Goal: Information Seeking & Learning: Check status

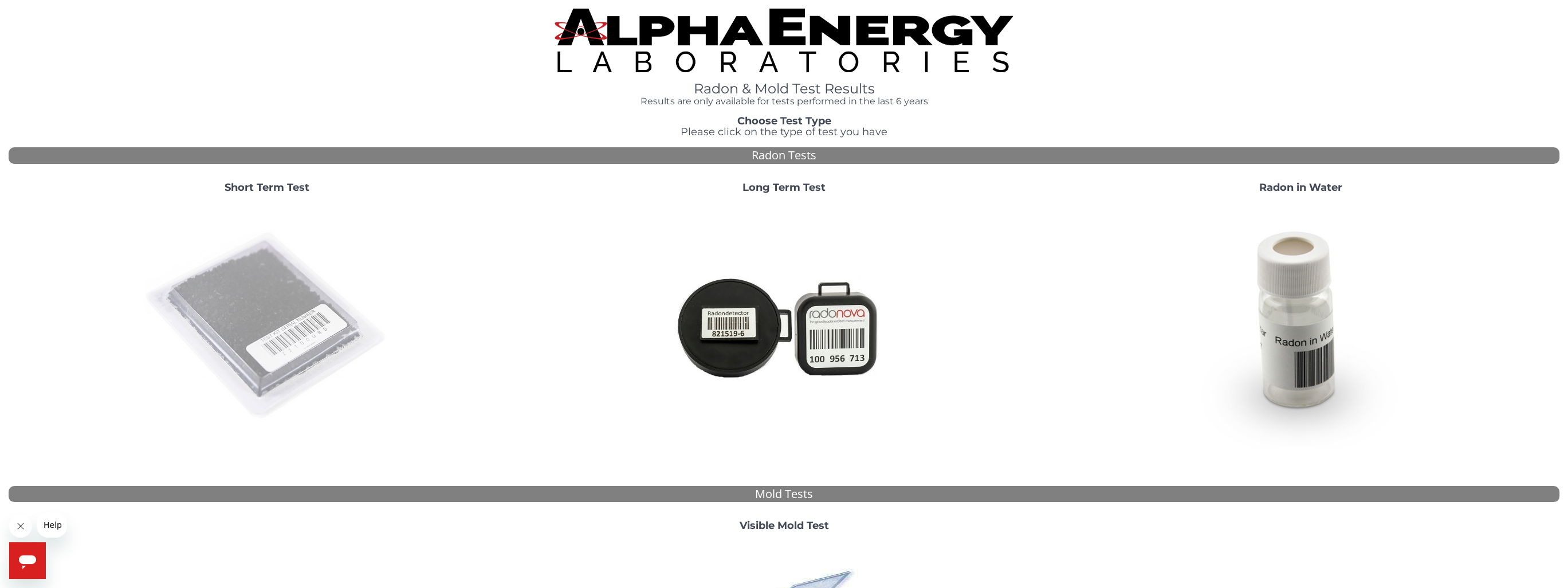
click at [311, 314] on img at bounding box center [266, 325] width 246 height 246
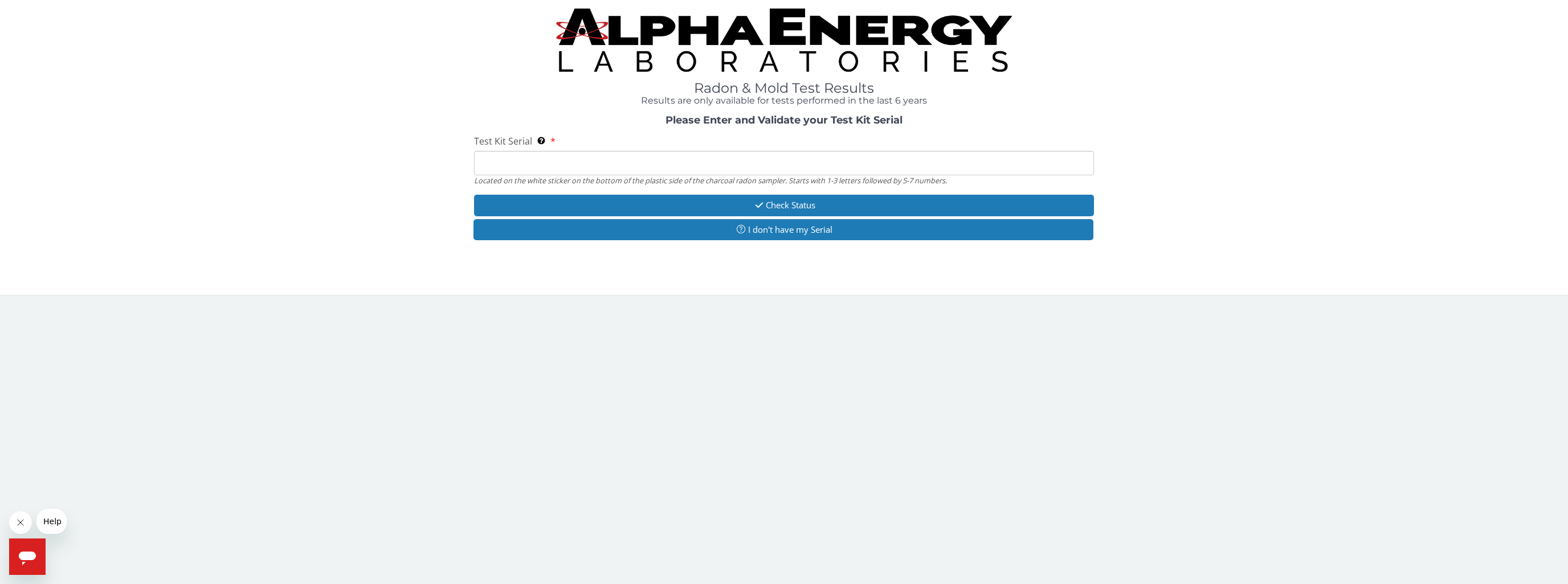
click at [525, 165] on input "Test Kit Serial Located on the white sticker on the bottom of the plastic side …" at bounding box center [783, 163] width 620 height 24
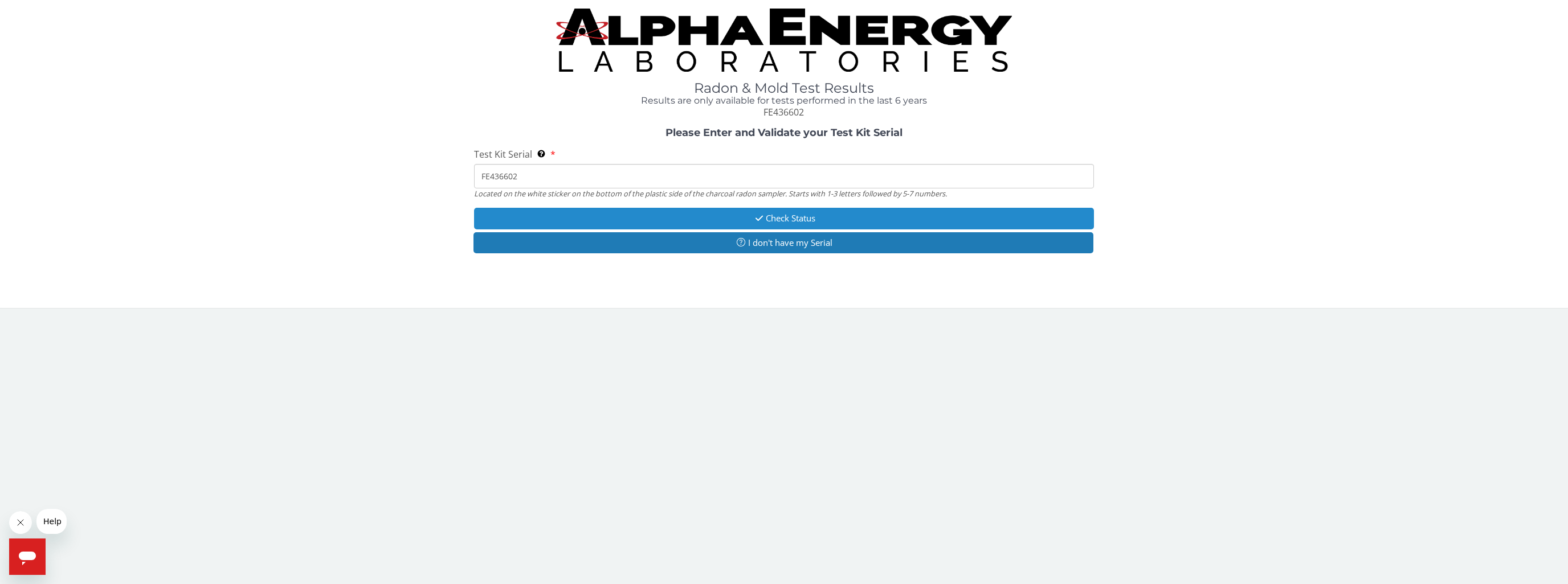
type input "FE436602"
click at [773, 218] on button "Check Status" at bounding box center [783, 219] width 620 height 21
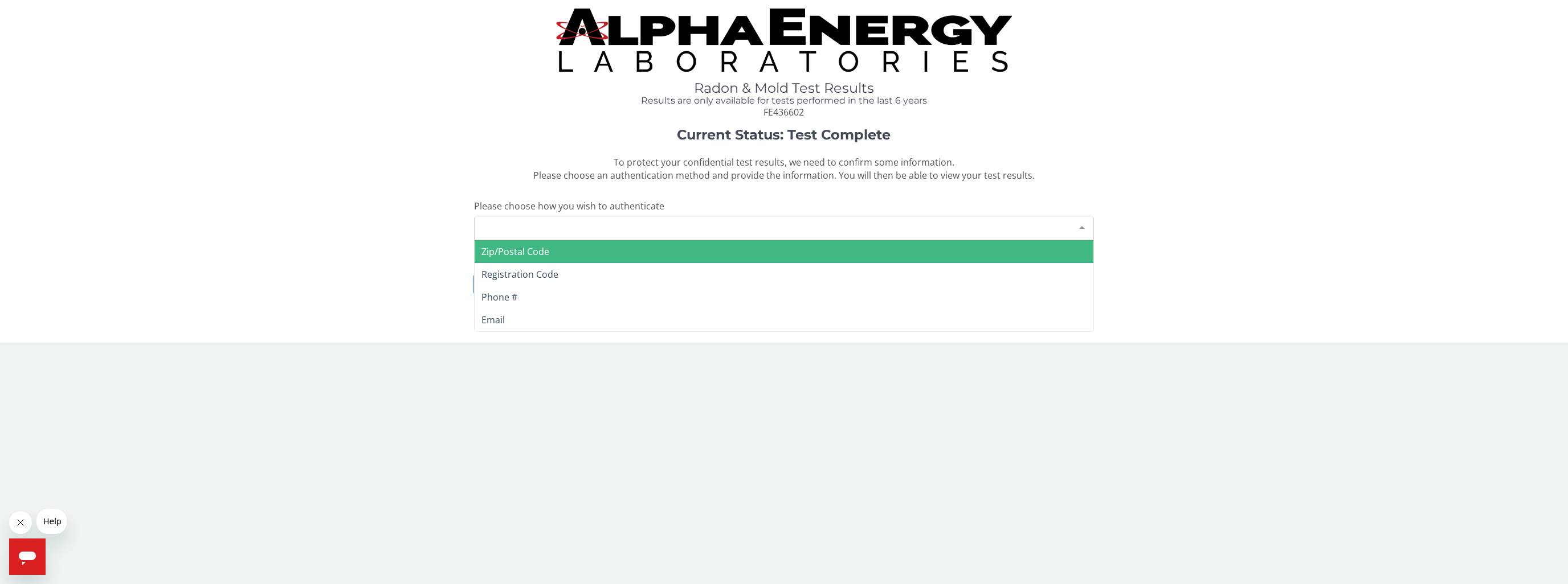
click at [1080, 229] on div at bounding box center [1082, 227] width 23 height 21
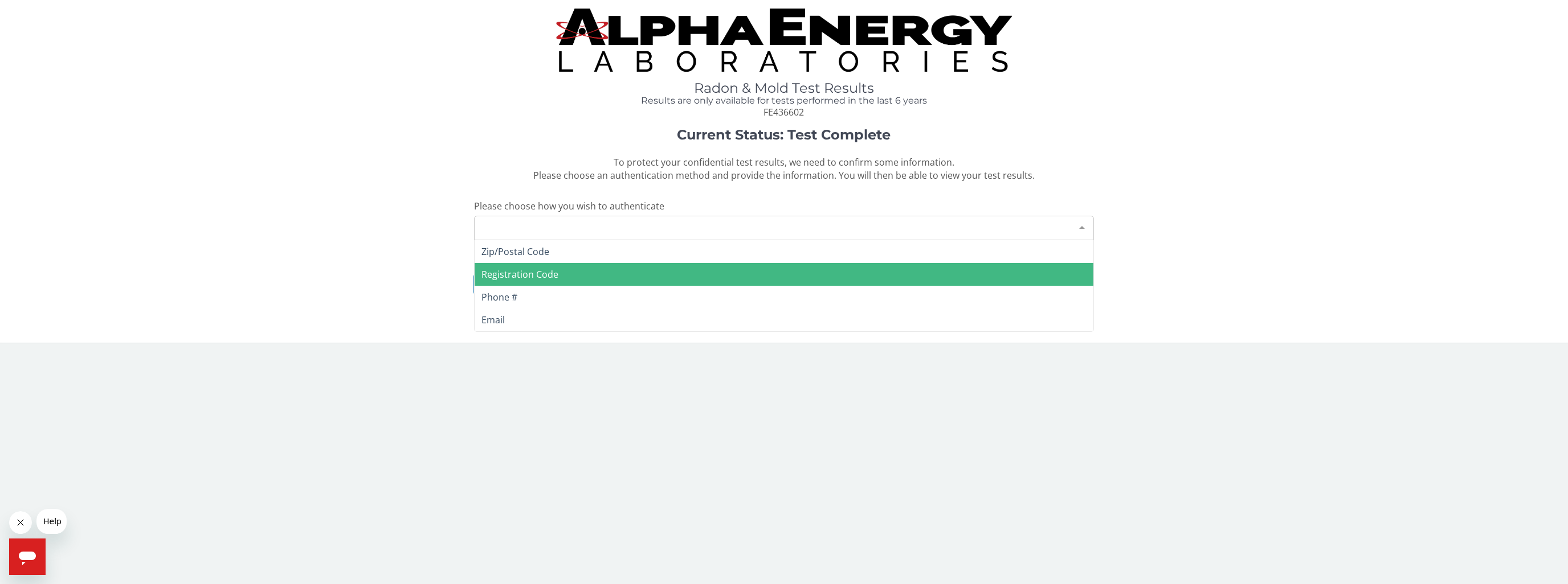
click at [1036, 267] on span "Registration Code" at bounding box center [784, 274] width 619 height 23
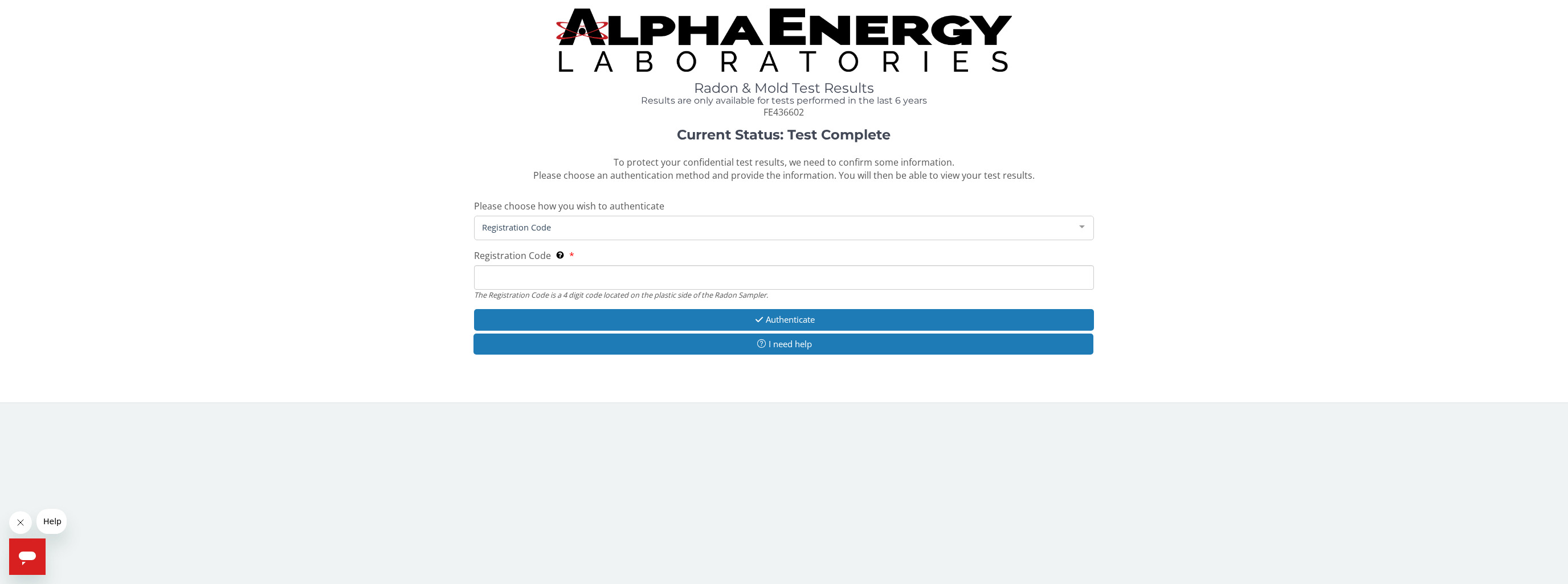
click at [659, 279] on input "Registration Code The Registration Code is a 4 digit code located on the plasti…" at bounding box center [783, 278] width 620 height 24
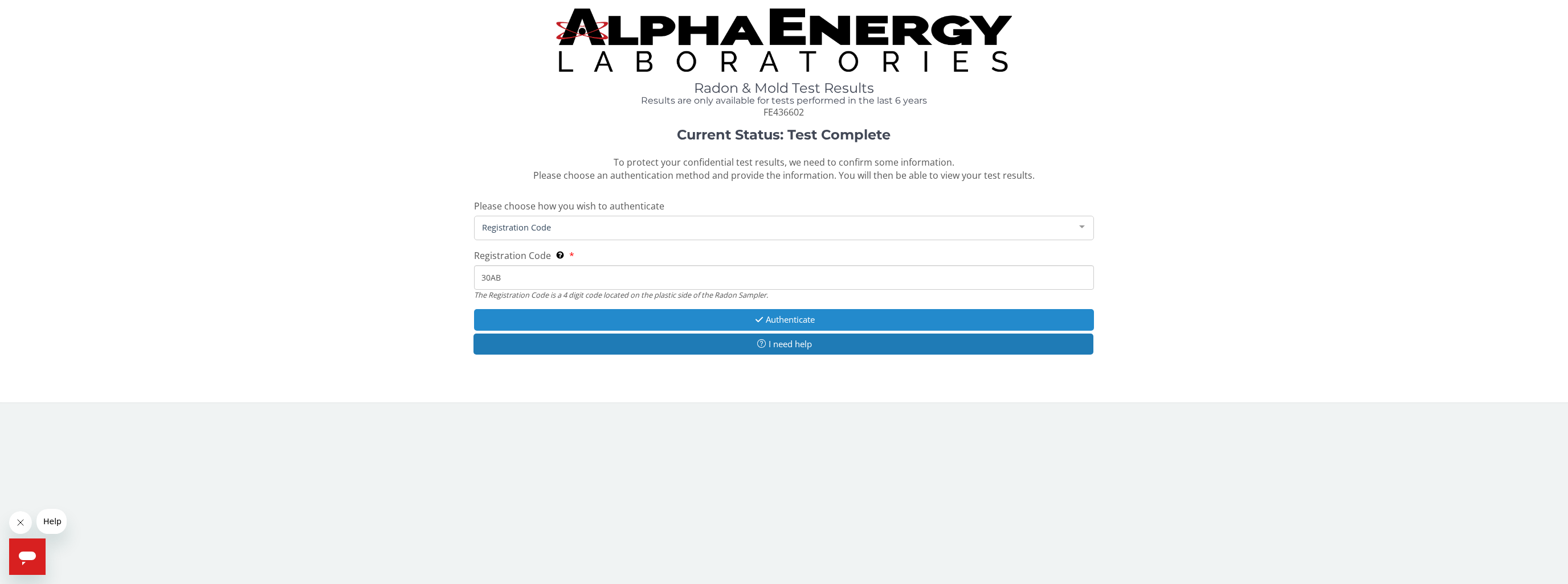
type input "30AB"
click at [765, 314] on button "Authenticate" at bounding box center [783, 320] width 620 height 21
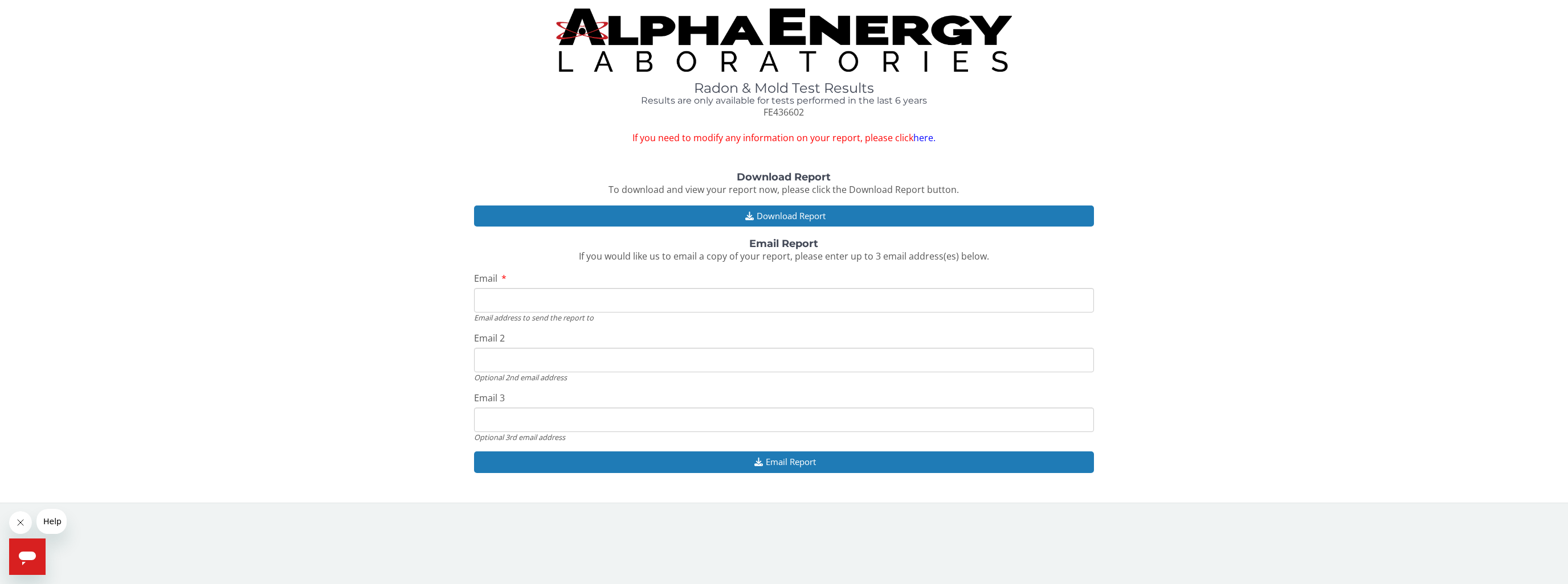
click at [767, 308] on input "Email" at bounding box center [783, 300] width 620 height 24
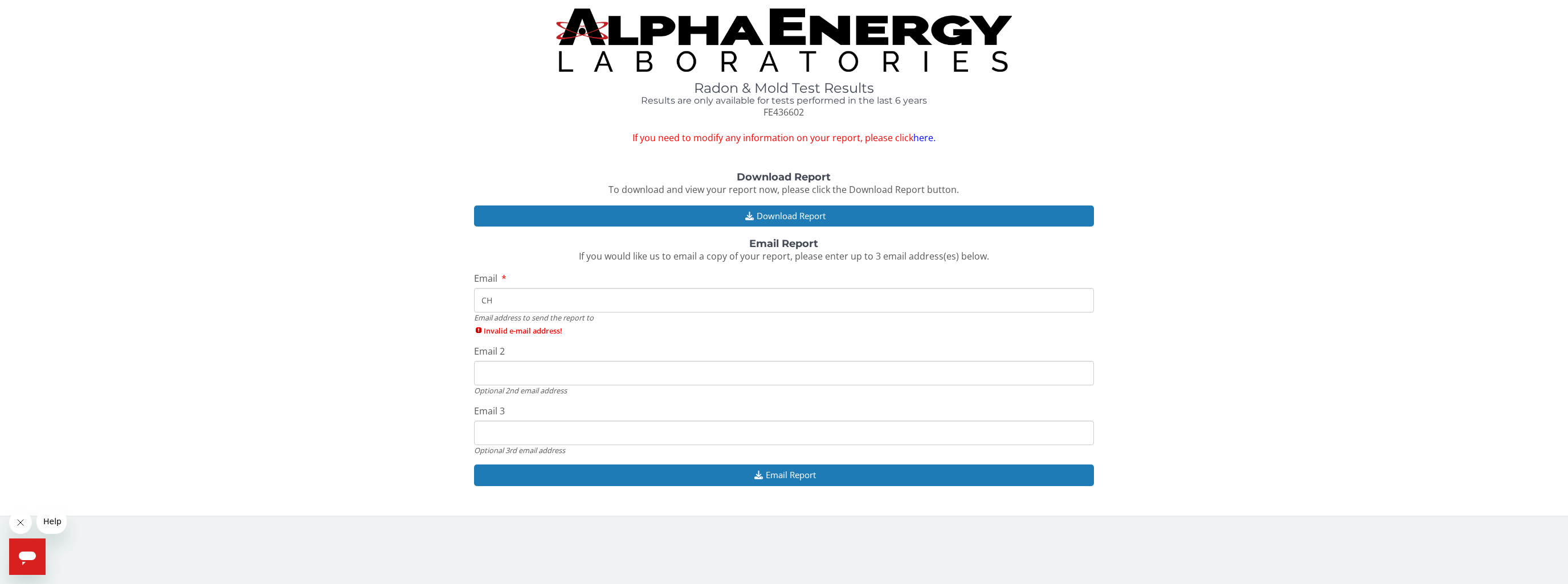
type input "C"
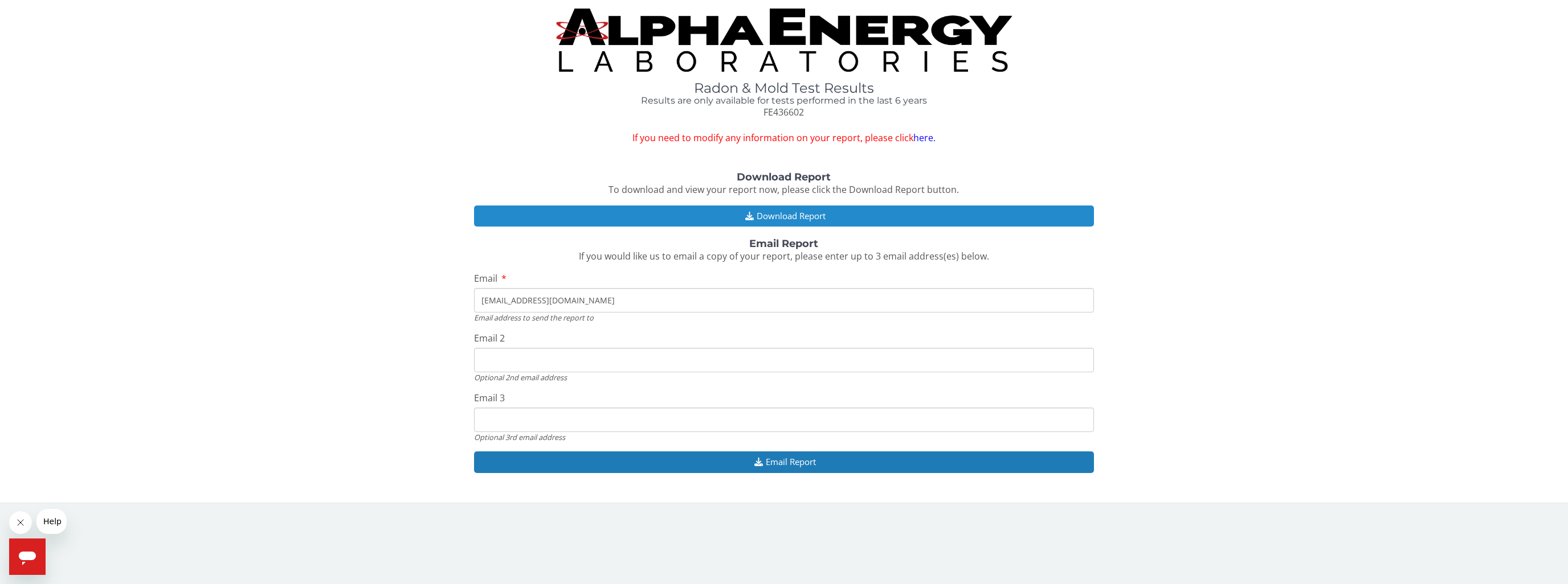
type input "[EMAIL_ADDRESS][DOMAIN_NAME]"
click at [773, 210] on button "Download Report" at bounding box center [783, 217] width 620 height 21
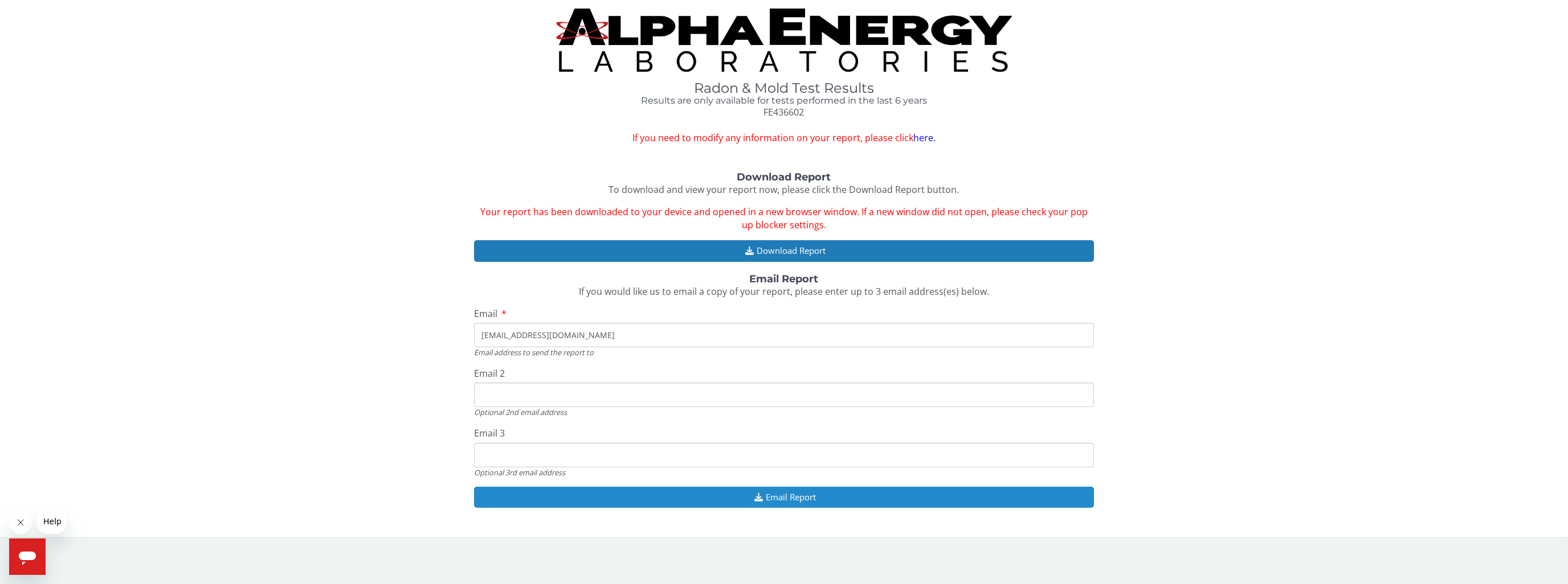
click at [762, 494] on icon "button" at bounding box center [758, 497] width 14 height 8
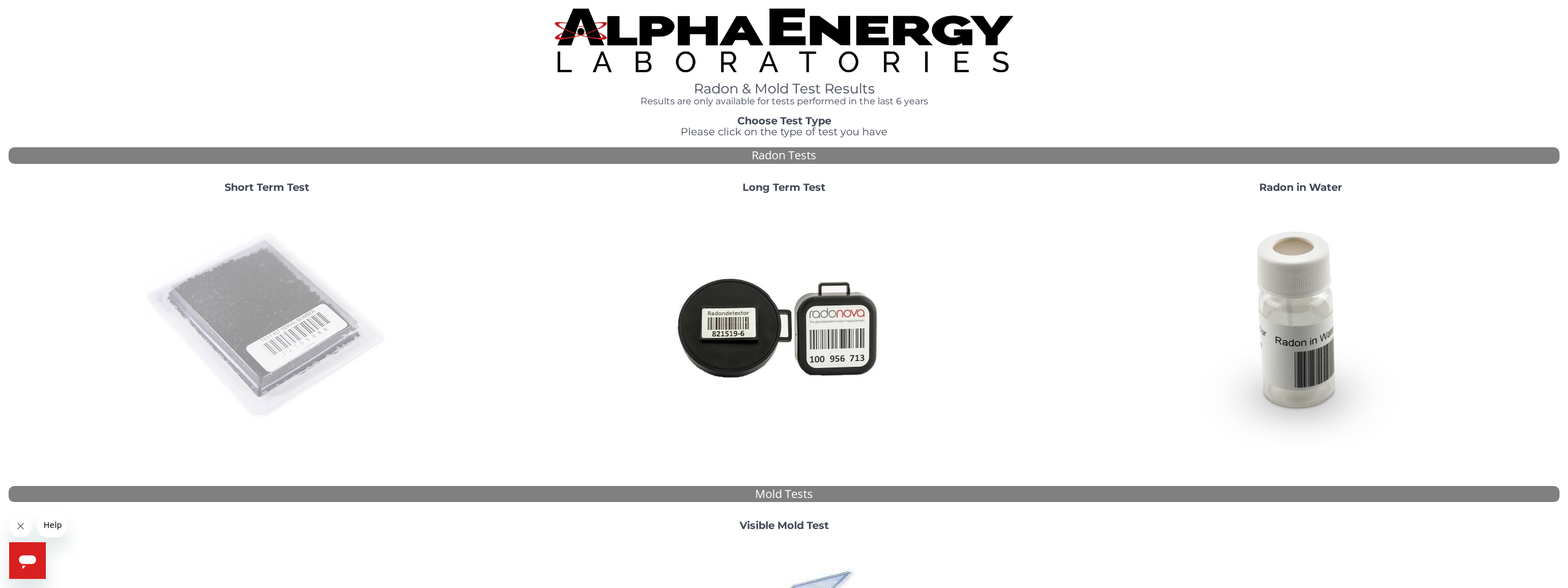
click at [234, 293] on img at bounding box center [266, 325] width 246 height 246
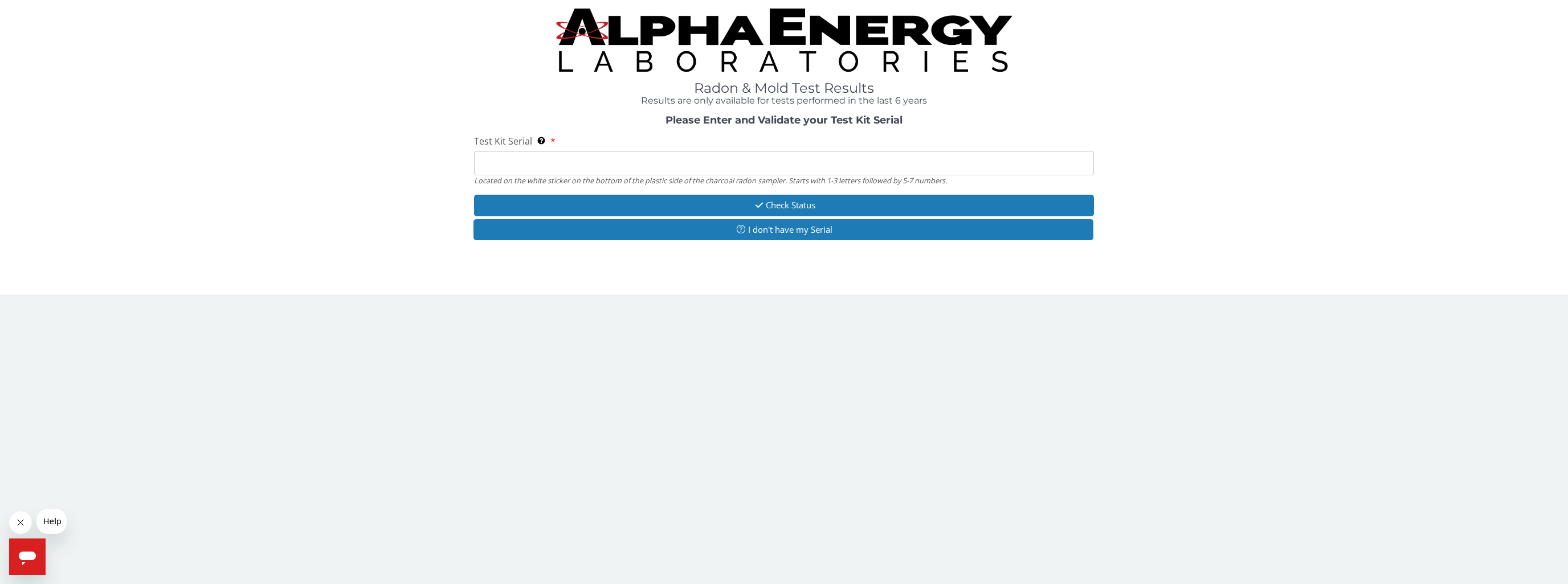
click at [548, 168] on input "Test Kit Serial Located on the white sticker on the bottom of the plastic side …" at bounding box center [783, 163] width 620 height 24
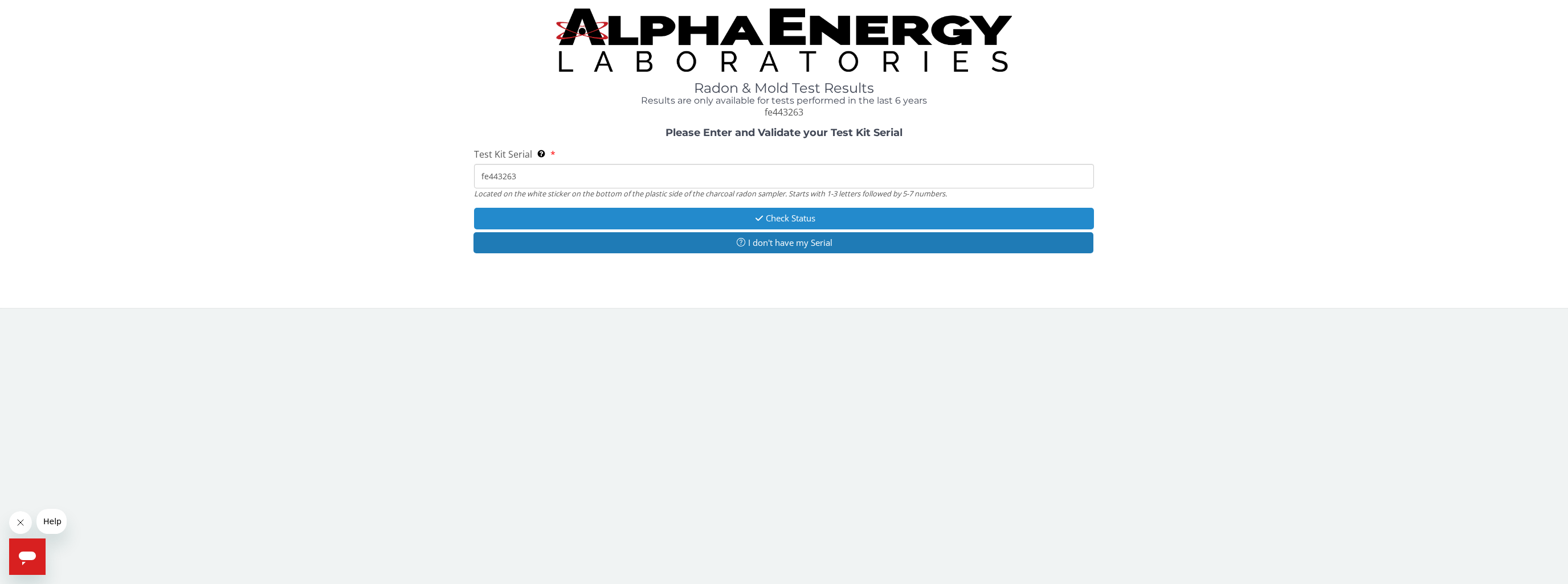
type input "fe443263"
click at [766, 213] on button "Check Status" at bounding box center [783, 219] width 620 height 21
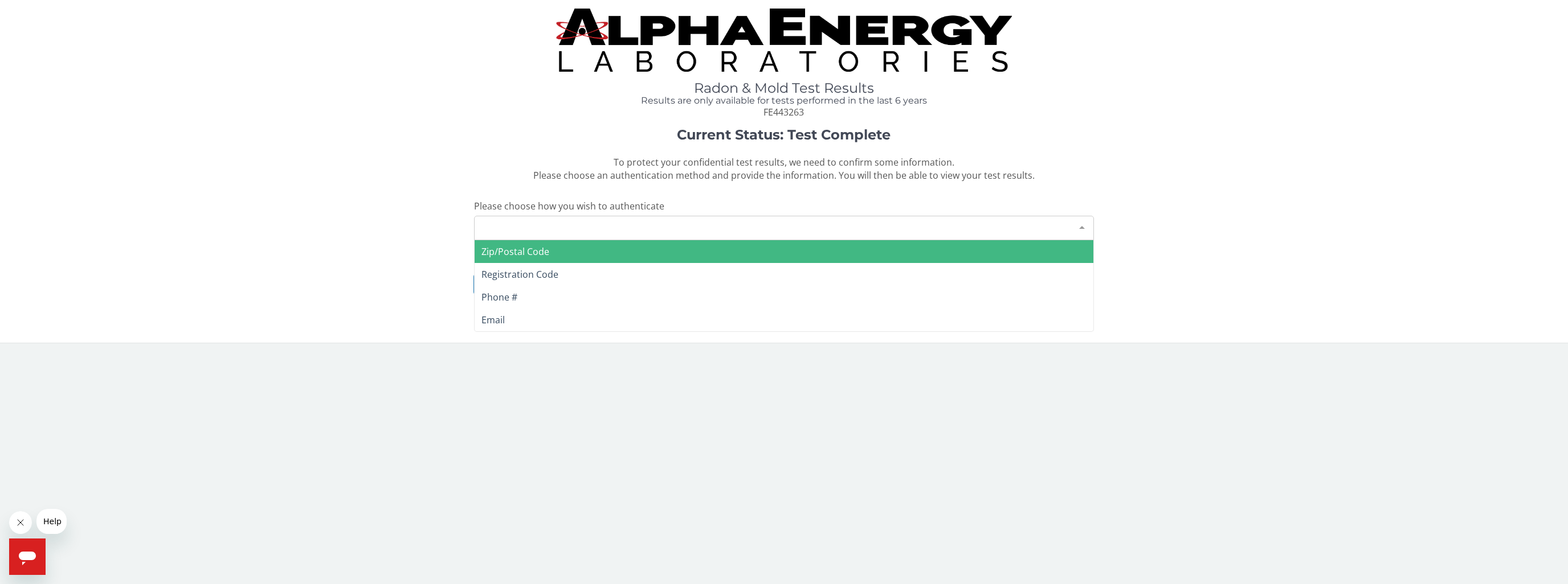
click at [736, 233] on div "Please make a selection" at bounding box center [783, 228] width 620 height 24
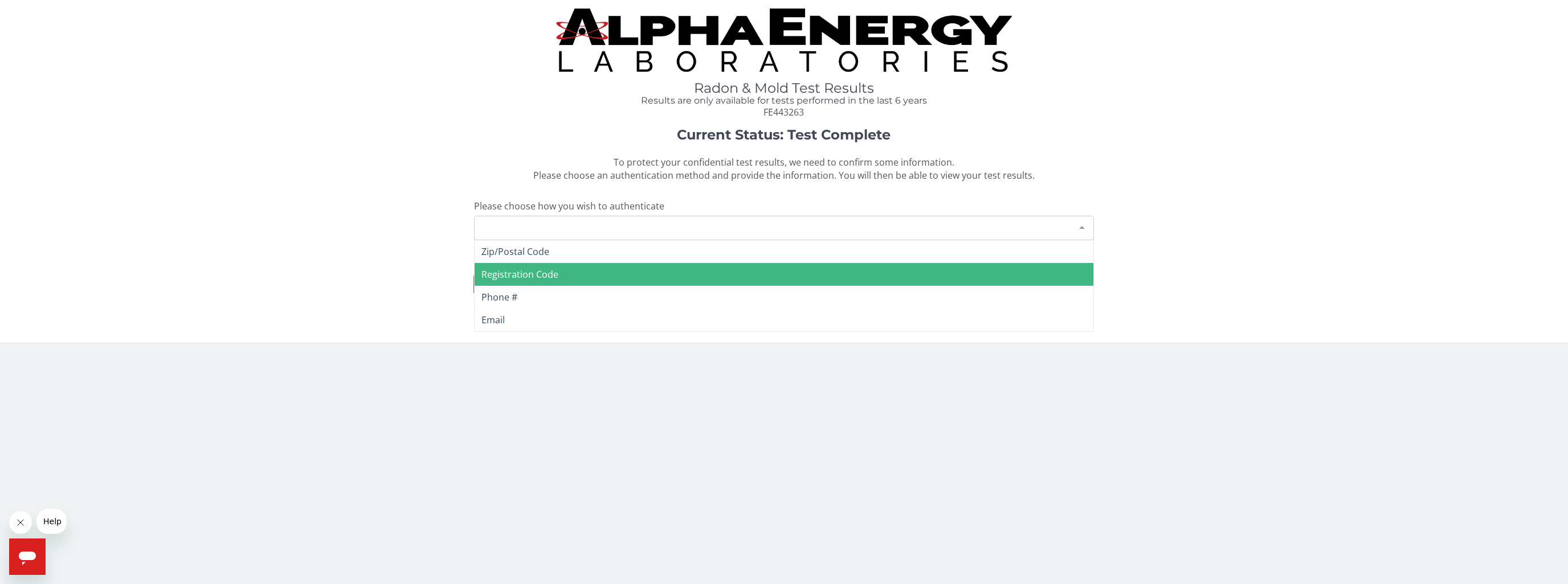
click at [717, 274] on span "Registration Code" at bounding box center [784, 274] width 619 height 23
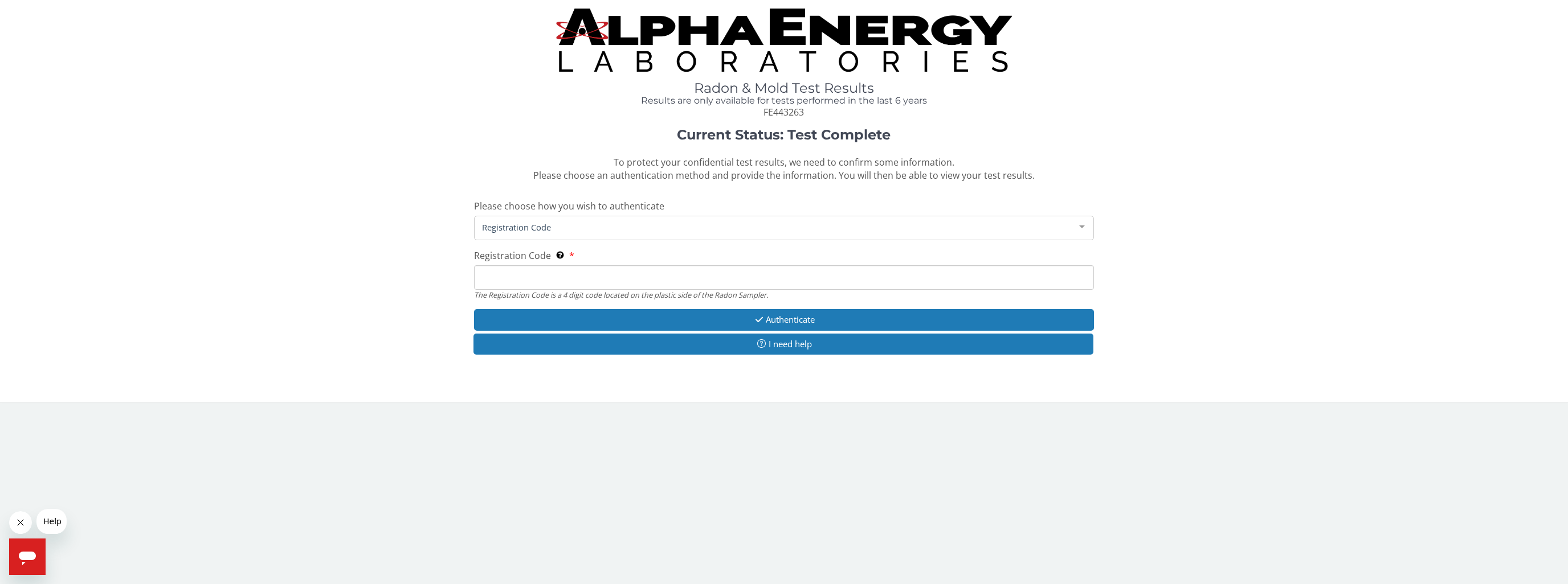
click at [717, 274] on input "Registration Code The Registration Code is a 4 digit code located on the plasti…" at bounding box center [783, 278] width 620 height 24
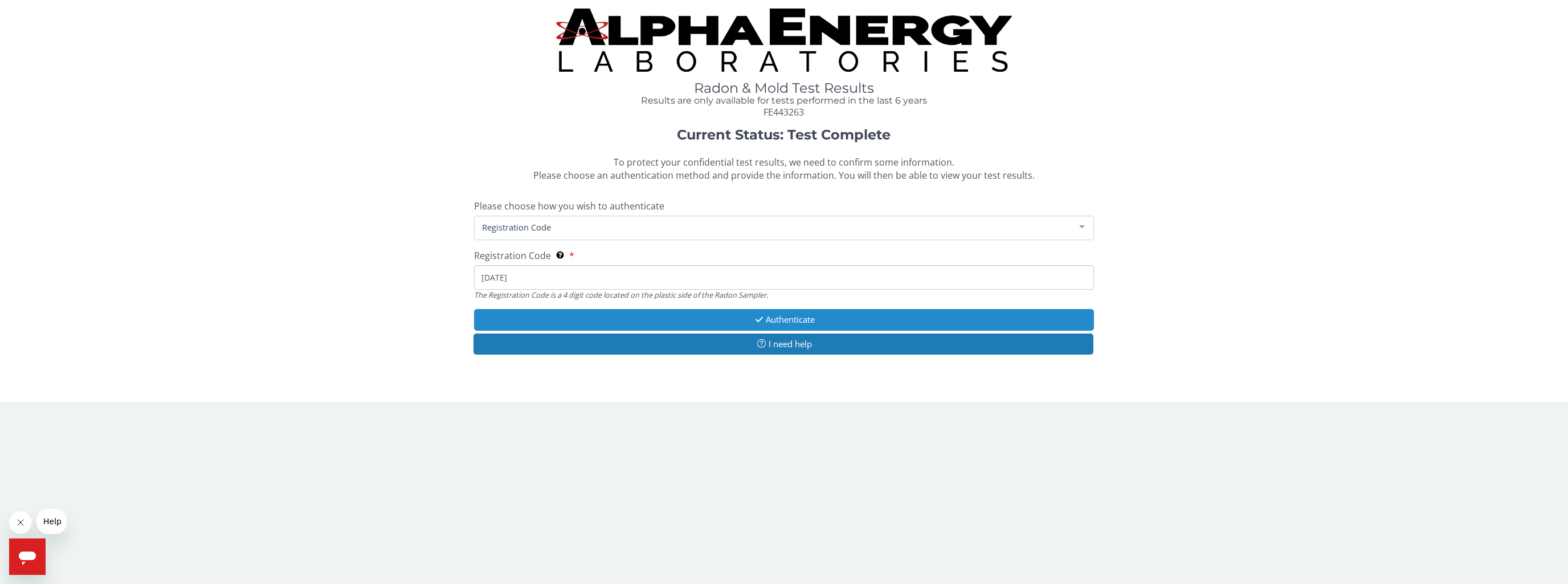
type input "ce97"
click at [777, 316] on button "Authenticate" at bounding box center [783, 320] width 620 height 21
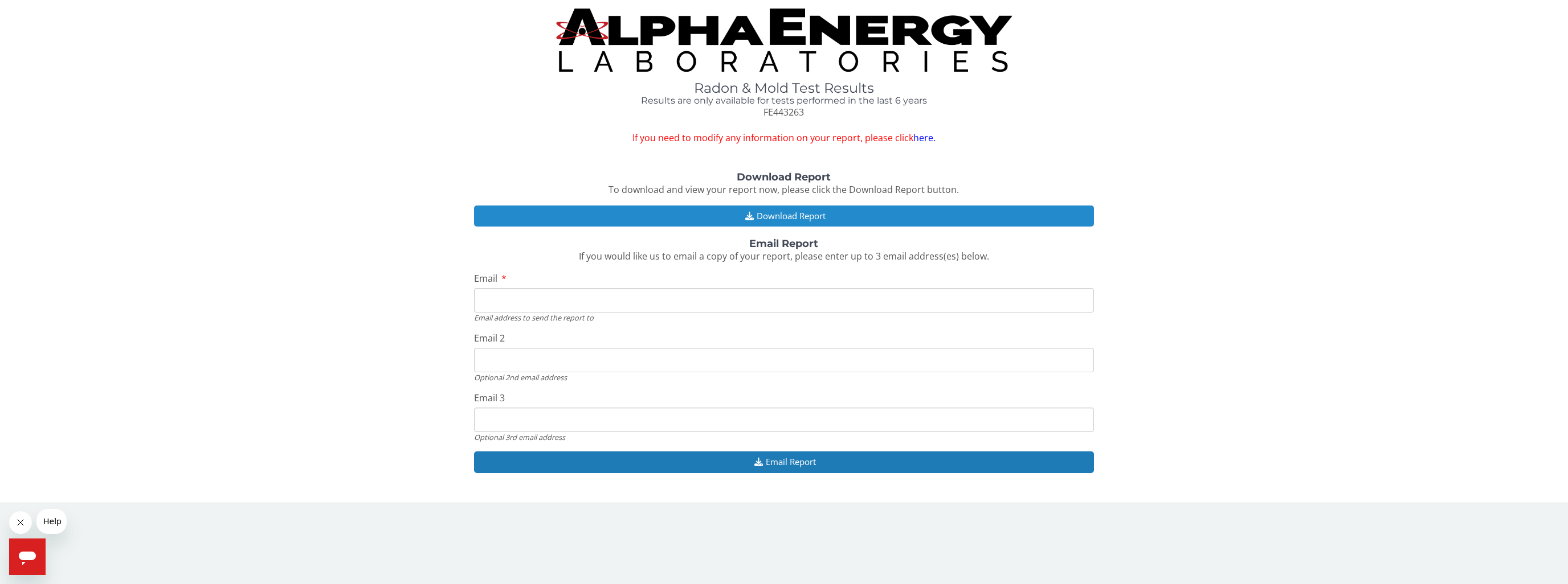
click at [758, 213] on button "Download Report" at bounding box center [783, 217] width 620 height 21
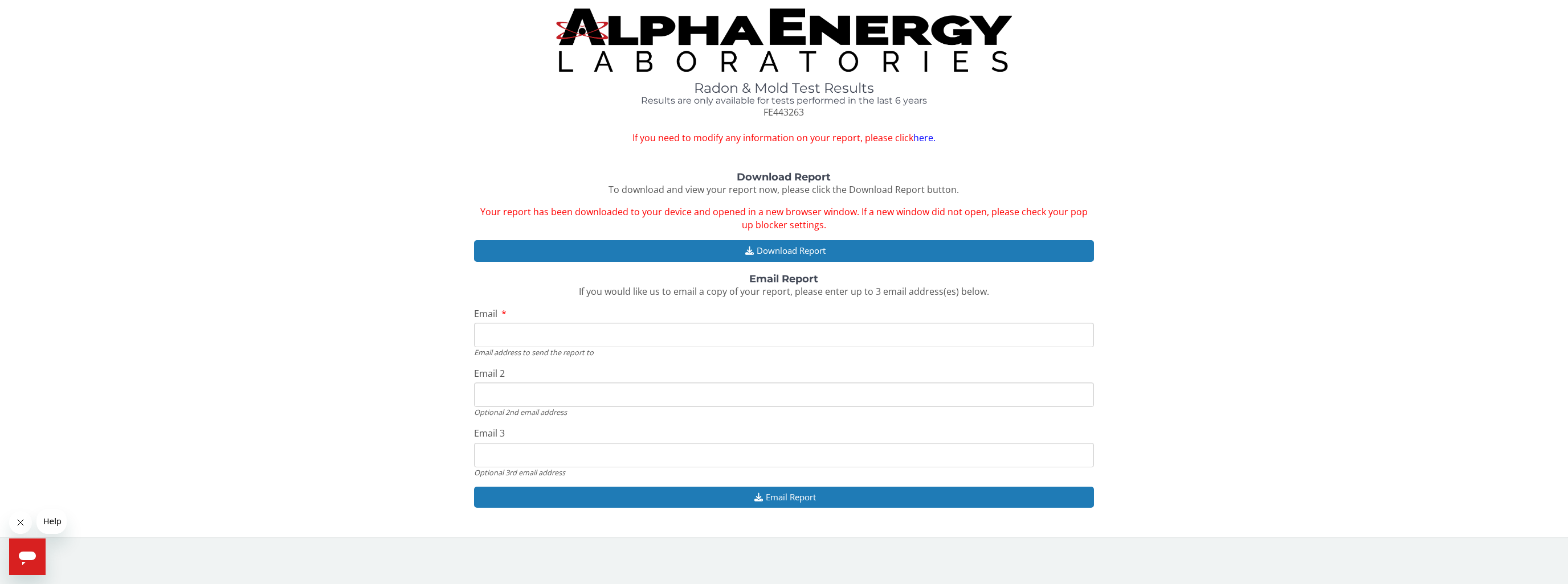
click at [622, 330] on input "Email" at bounding box center [783, 335] width 620 height 24
type input "[EMAIL_ADDRESS][DOMAIN_NAME]"
click at [779, 498] on button "Email Report" at bounding box center [783, 498] width 620 height 21
